Goal: Transaction & Acquisition: Purchase product/service

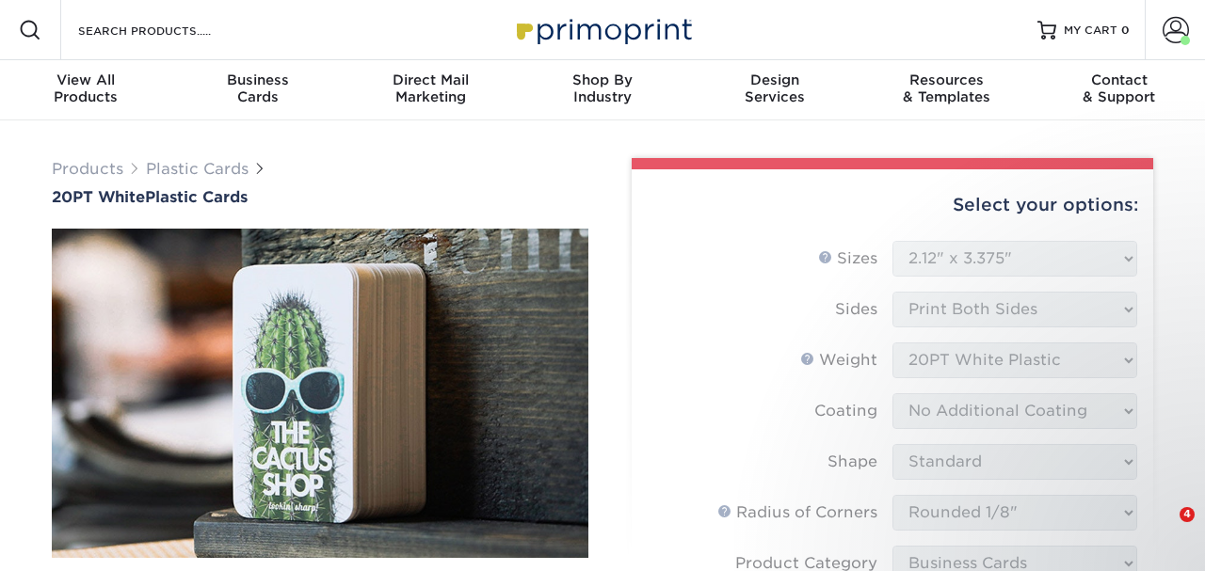
select select "2.12x3.38"
select select "589680c7-ee9a-431b-9d12-d7aeb1386a97"
select select "3b5148f1-0588-4f88-a218-97bcfdce65c1"
select select "upload"
select select "1000 – $226.00"
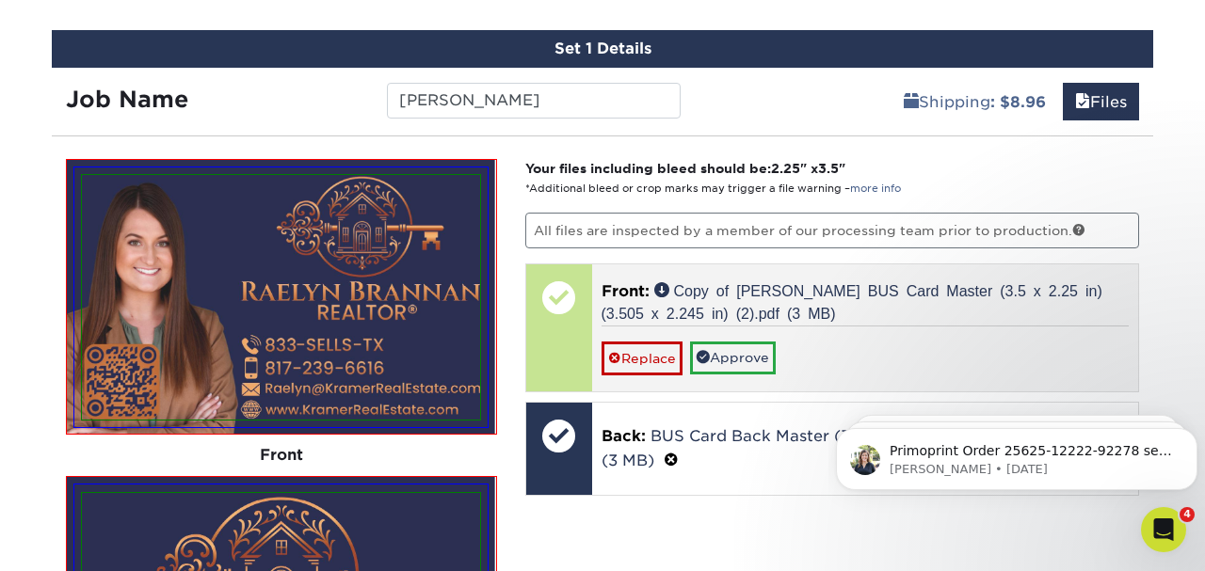
scroll to position [1124, 0]
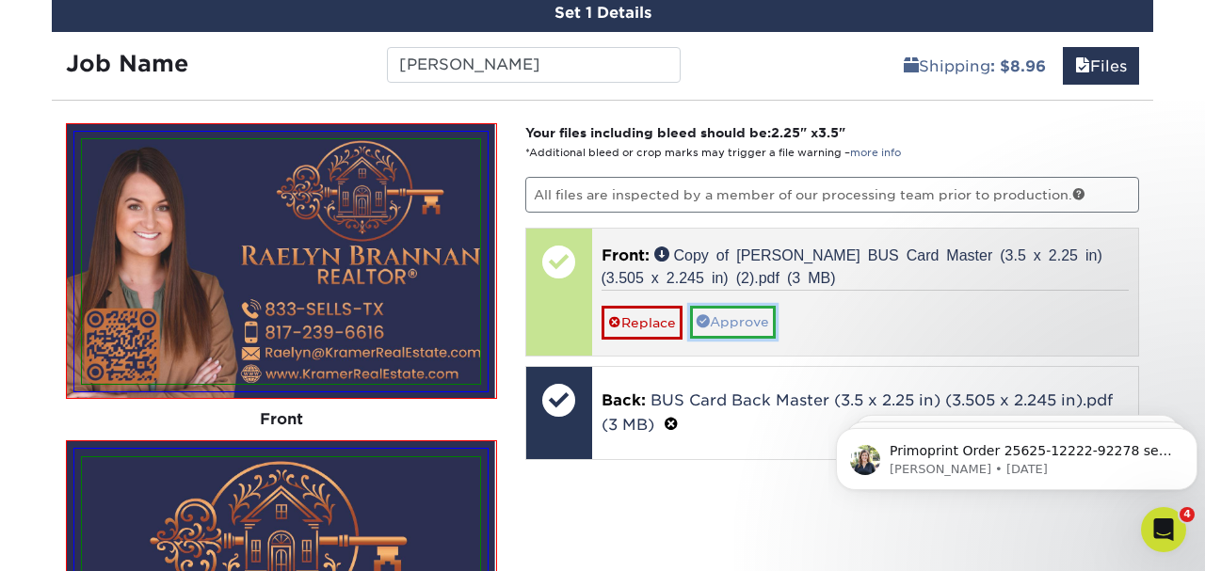
click at [759, 319] on link "Approve" at bounding box center [733, 322] width 86 height 32
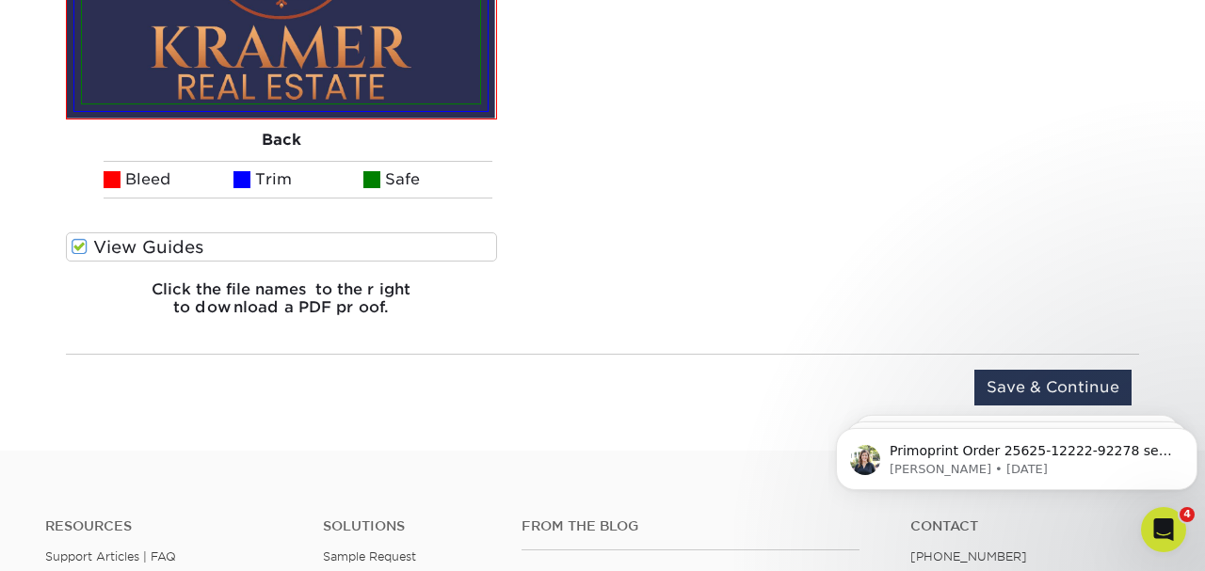
scroll to position [1757, 0]
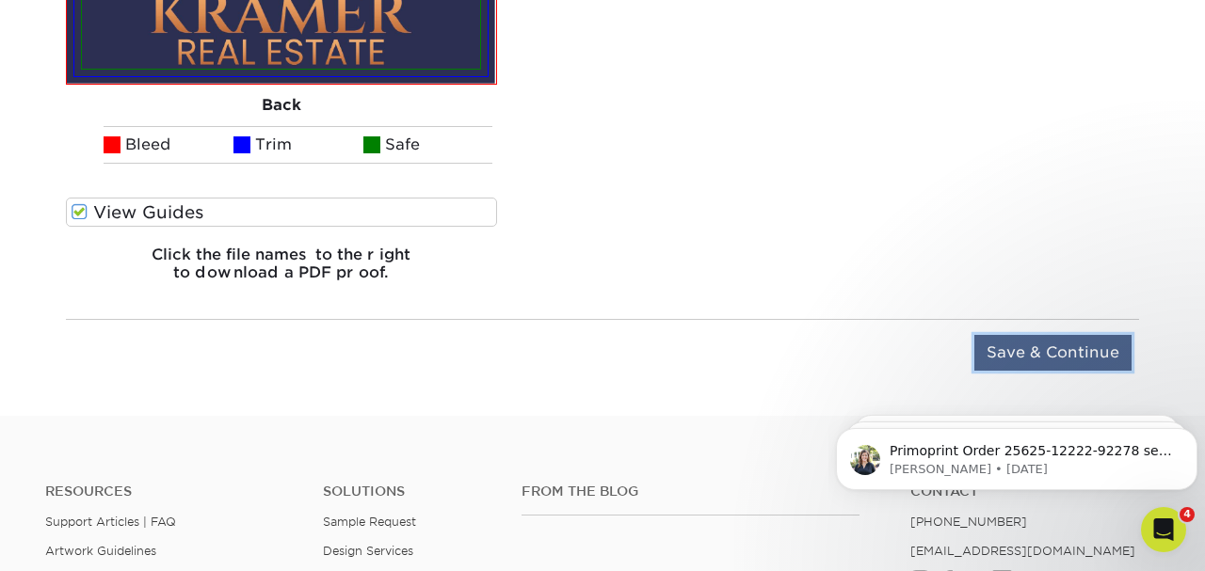
click at [1023, 343] on input "Save & Continue" at bounding box center [1052, 353] width 157 height 36
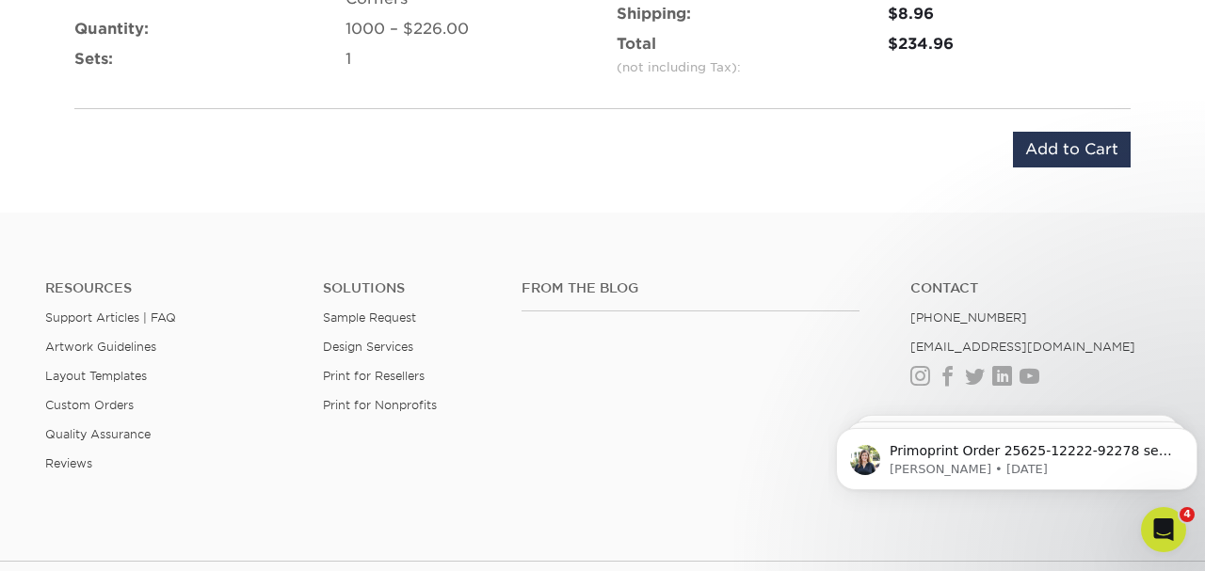
scroll to position [1333, 0]
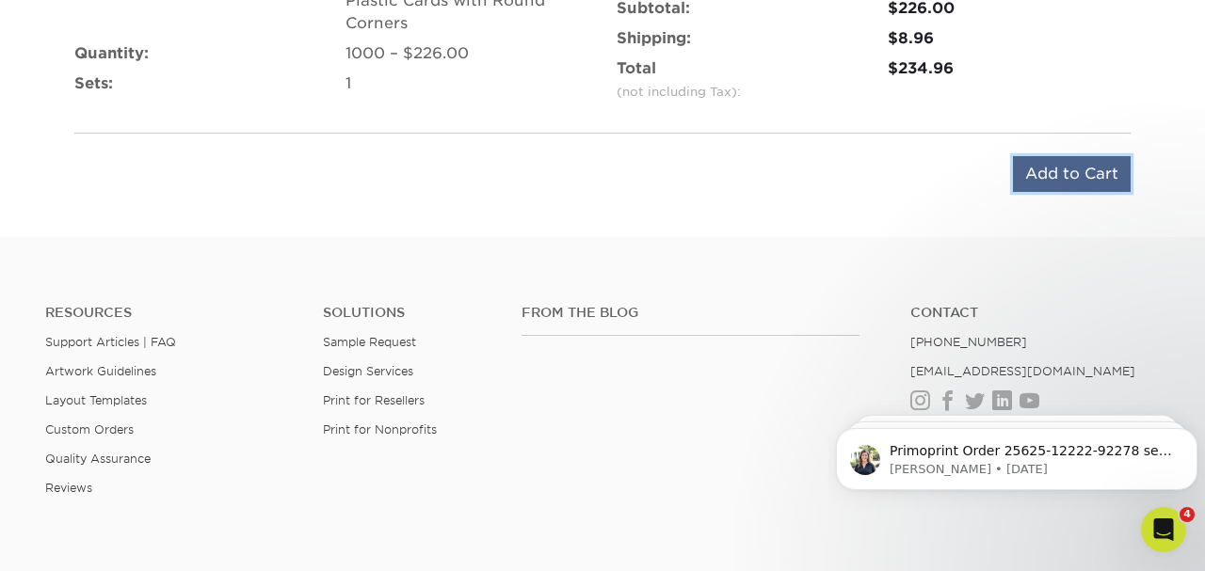
click at [1068, 160] on input "Add to Cart" at bounding box center [1072, 174] width 118 height 36
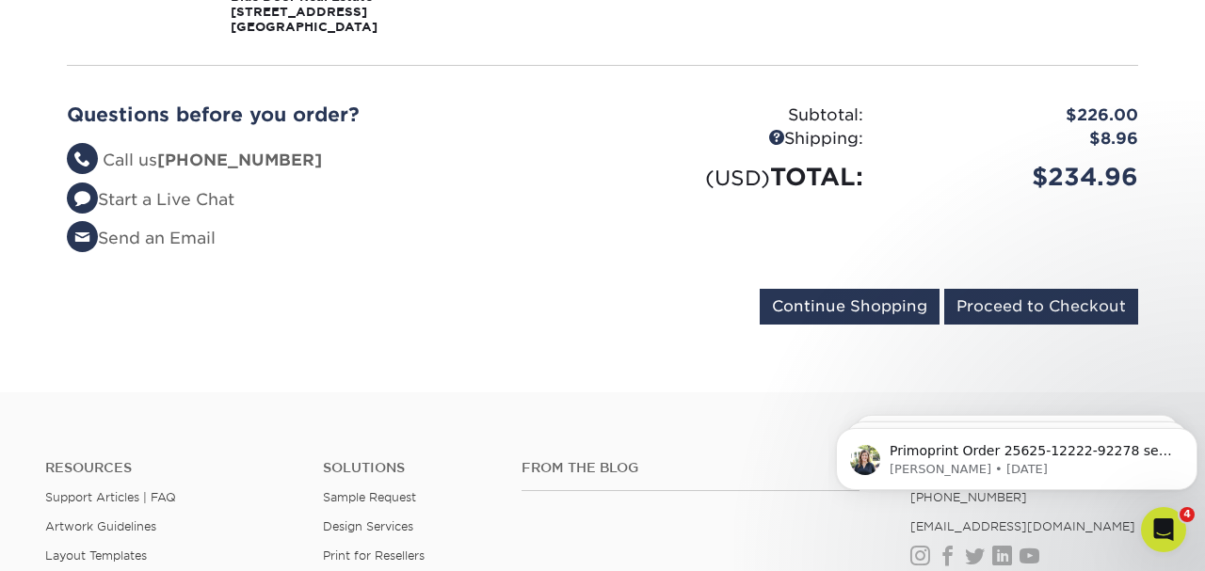
scroll to position [491, 0]
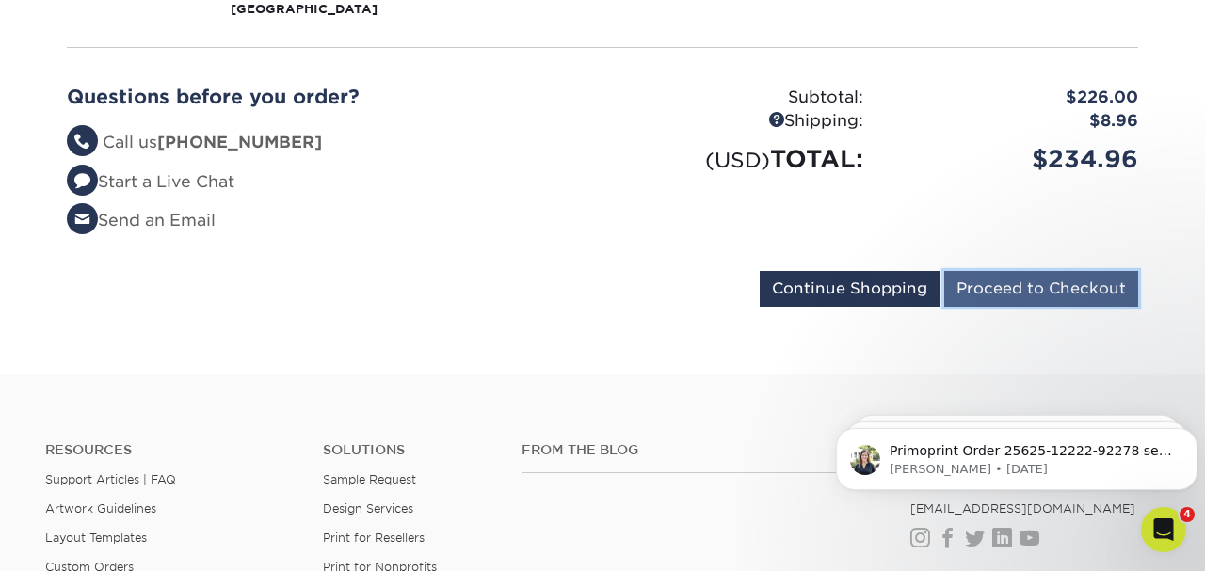
click at [1010, 301] on input "Proceed to Checkout" at bounding box center [1041, 289] width 194 height 36
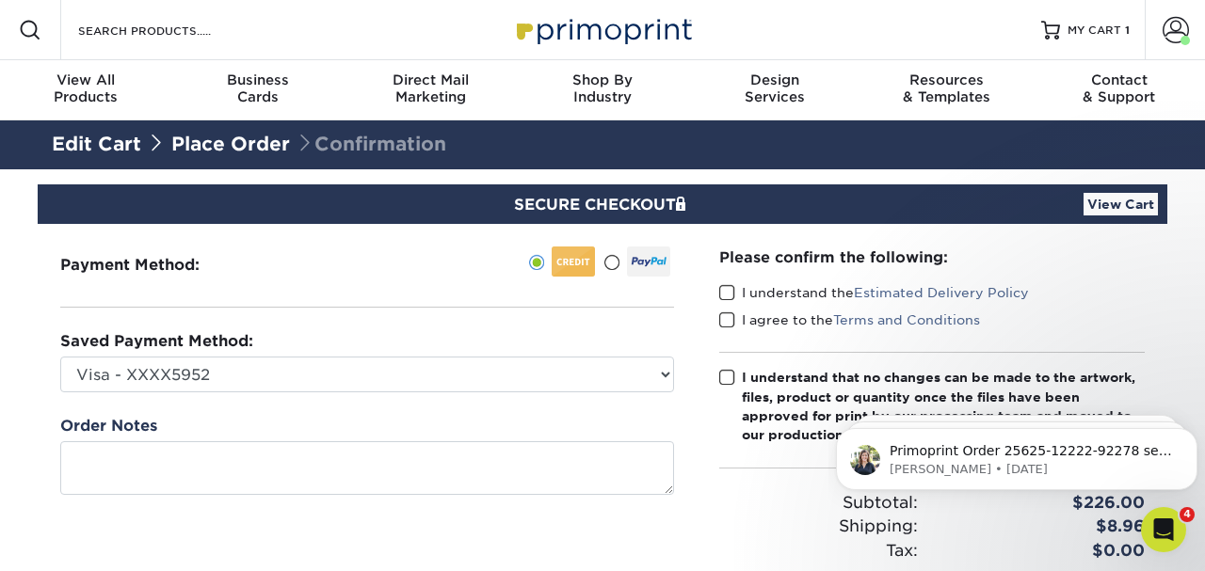
click at [719, 285] on span at bounding box center [727, 293] width 16 height 18
click at [0, 0] on input "I understand the Estimated Delivery Policy" at bounding box center [0, 0] width 0 height 0
click at [724, 313] on span at bounding box center [727, 321] width 16 height 18
click at [0, 0] on input "I agree to the Terms and Conditions" at bounding box center [0, 0] width 0 height 0
click at [731, 377] on span at bounding box center [727, 378] width 16 height 18
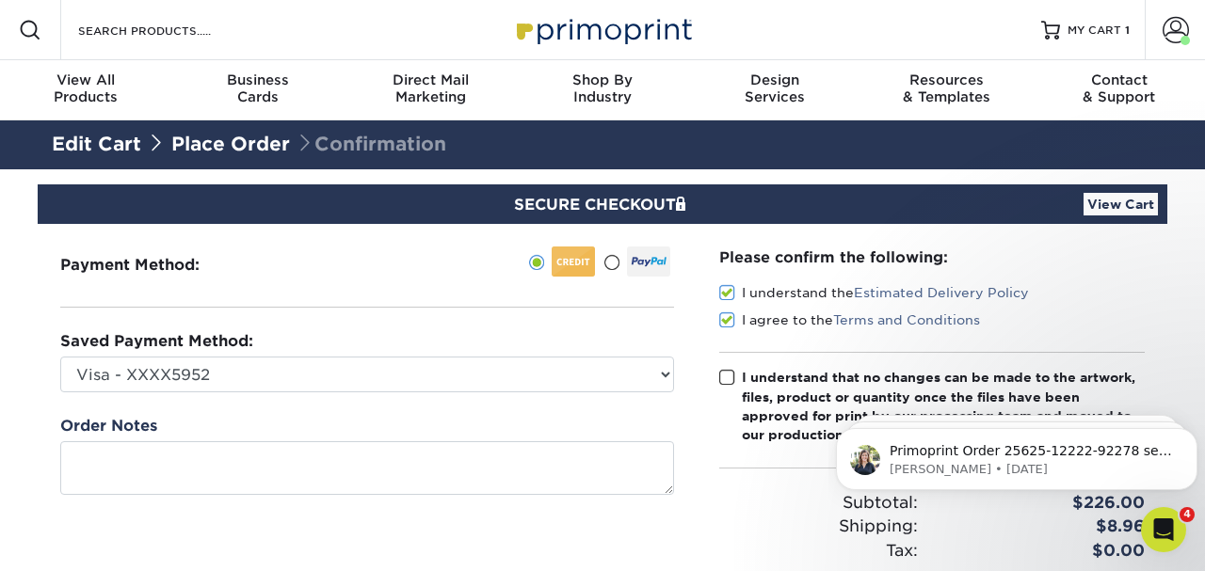
click at [0, 0] on input "I understand that no changes can be made to the artwork, files, product or quan…" at bounding box center [0, 0] width 0 height 0
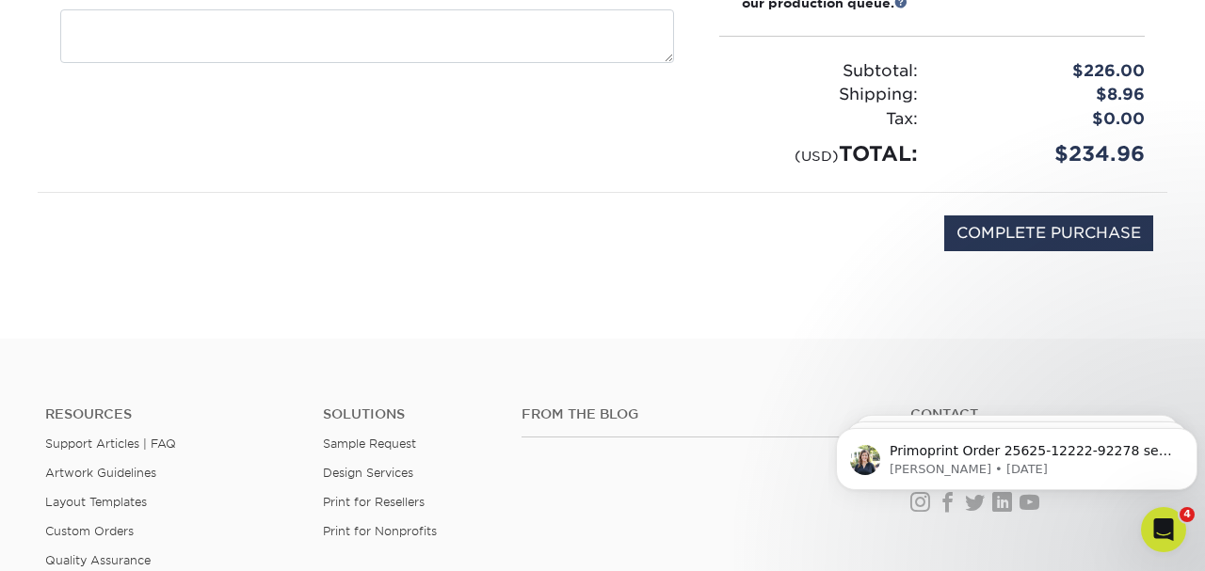
scroll to position [491, 0]
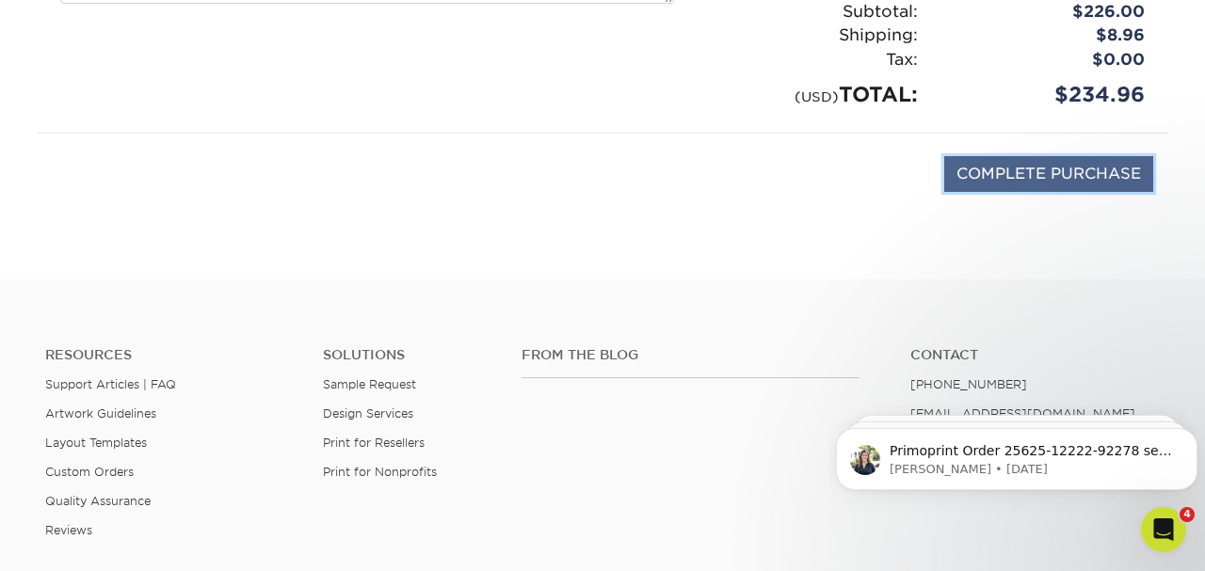
click at [1037, 172] on input "COMPLETE PURCHASE" at bounding box center [1048, 174] width 209 height 36
type input "PROCESSING, PLEASE WAIT..."
